Goal: Task Accomplishment & Management: Manage account settings

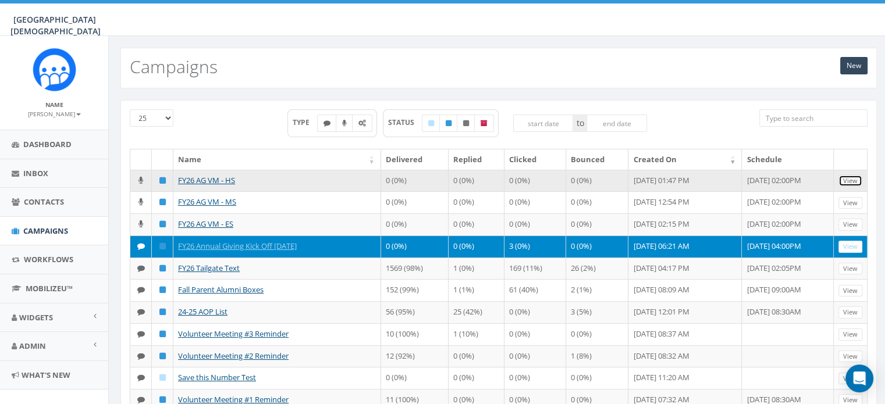
click at [843, 182] on link "View" at bounding box center [851, 181] width 24 height 12
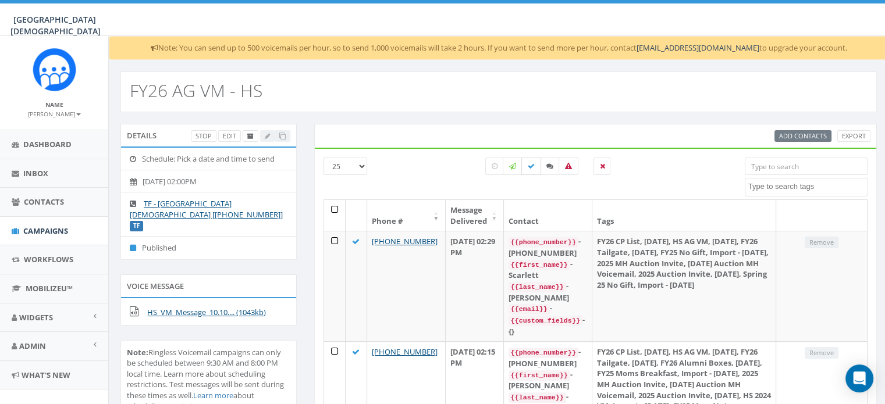
click at [531, 168] on icon at bounding box center [531, 166] width 7 height 7
checkbox input "false"
click at [573, 164] on label at bounding box center [569, 166] width 20 height 17
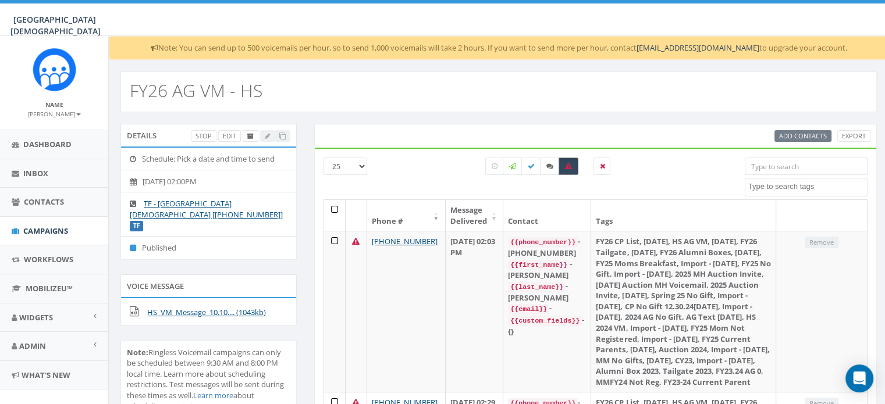
click at [565, 166] on icon at bounding box center [568, 166] width 7 height 7
checkbox input "false"
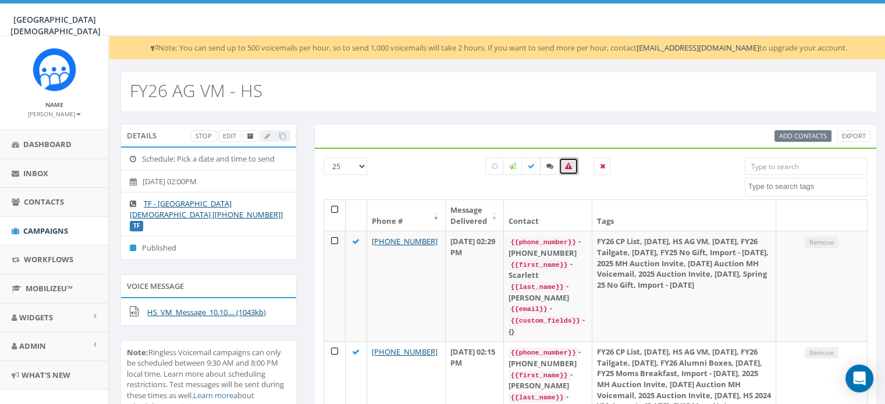
click at [549, 166] on icon at bounding box center [549, 166] width 7 height 7
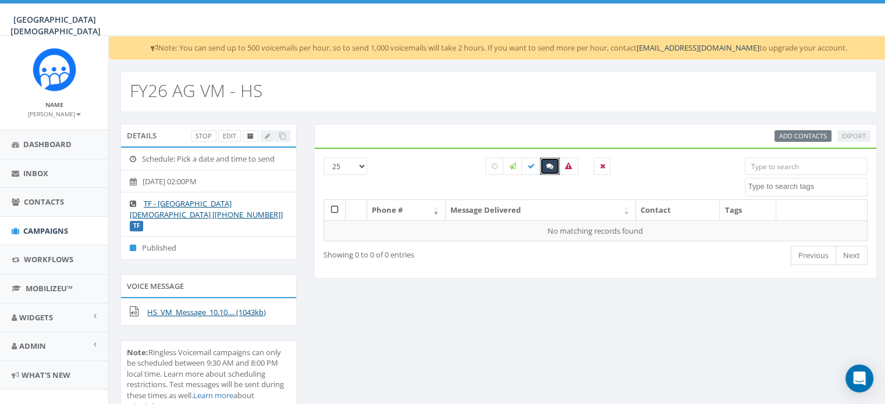
click at [549, 166] on icon at bounding box center [549, 166] width 7 height 7
checkbox input "false"
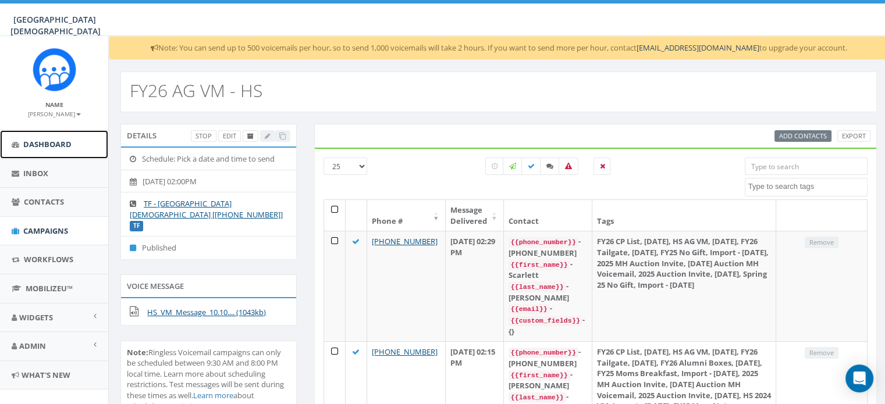
click at [30, 151] on link "Dashboard" at bounding box center [54, 144] width 108 height 29
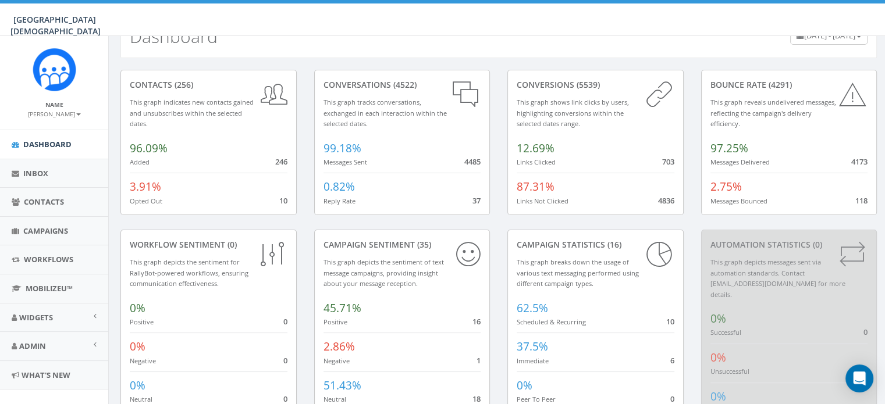
scroll to position [65, 0]
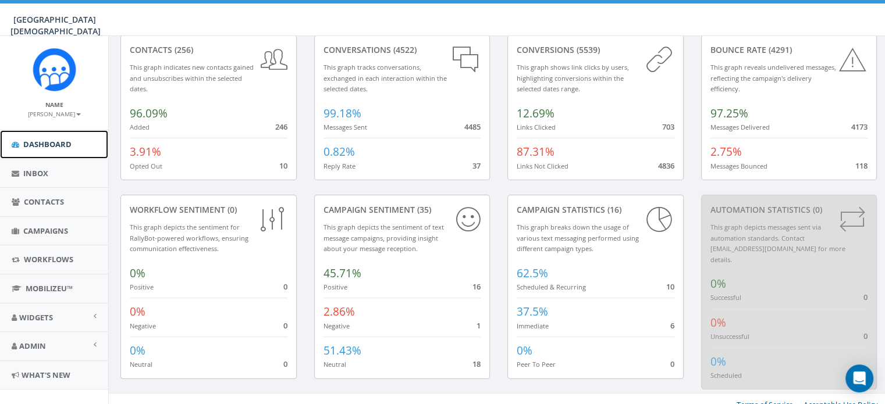
click at [44, 139] on span "Dashboard" at bounding box center [47, 144] width 48 height 10
